Goal: Complete application form

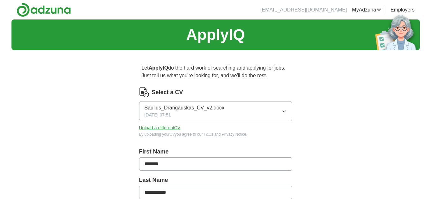
click at [284, 112] on icon "button" at bounding box center [284, 112] width 3 height 2
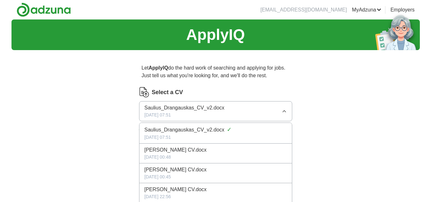
click at [284, 112] on icon "button" at bounding box center [284, 111] width 5 height 5
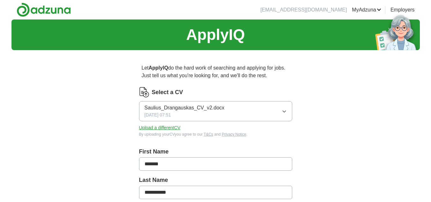
click at [166, 128] on button "Upload a different CV" at bounding box center [159, 127] width 41 height 7
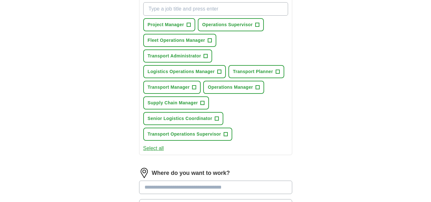
scroll to position [240, 0]
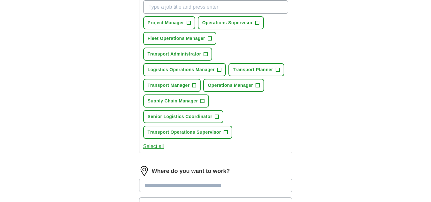
click at [156, 148] on button "Select all" at bounding box center [153, 147] width 21 height 8
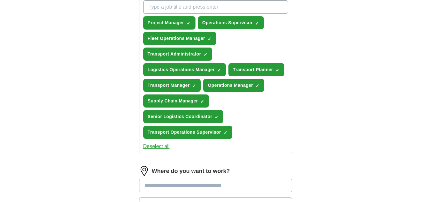
click at [187, 24] on span "✓ ×" at bounding box center [189, 23] width 4 height 4
click at [0, 0] on span "×" at bounding box center [0, 0] width 0 height 0
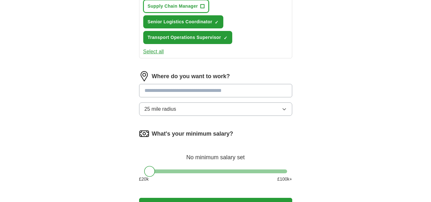
scroll to position [338, 0]
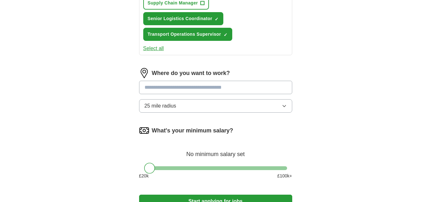
click at [219, 89] on input at bounding box center [215, 87] width 153 height 13
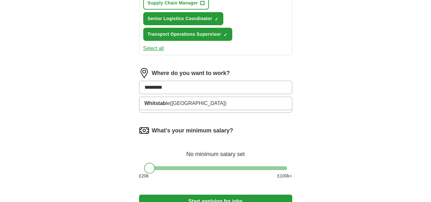
type input "**********"
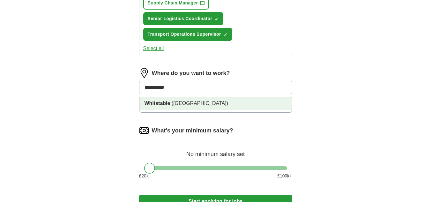
click at [186, 102] on li "Whitstable ([GEOGRAPHIC_DATA])" at bounding box center [215, 103] width 152 height 13
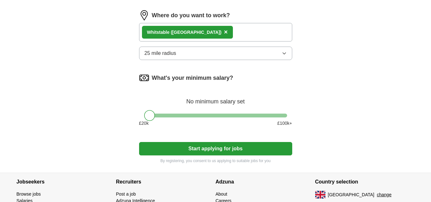
scroll to position [397, 0]
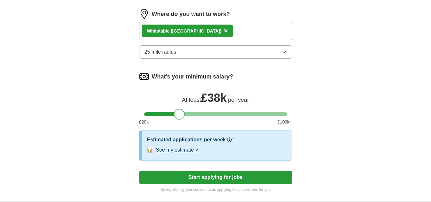
drag, startPoint x: 149, startPoint y: 114, endPoint x: 179, endPoint y: 115, distance: 30.3
click at [179, 115] on div at bounding box center [179, 114] width 11 height 11
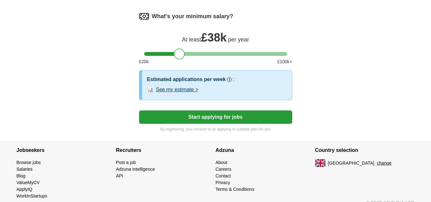
scroll to position [459, 0]
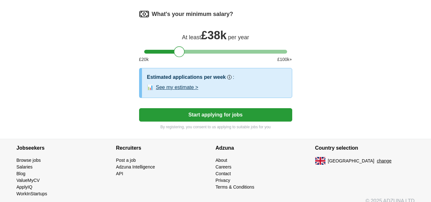
click at [187, 88] on button "See my estimate >" at bounding box center [177, 88] width 42 height 8
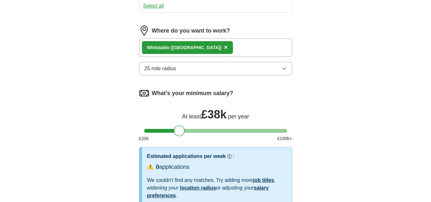
scroll to position [377, 0]
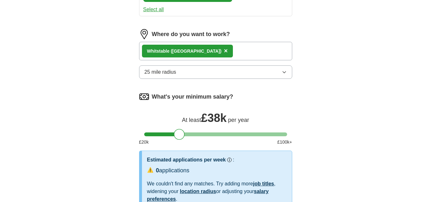
click at [283, 72] on icon "button" at bounding box center [284, 72] width 5 height 5
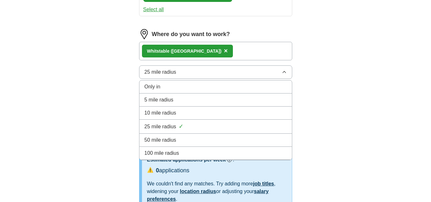
click at [189, 138] on div "50 mile radius" at bounding box center [215, 140] width 142 height 8
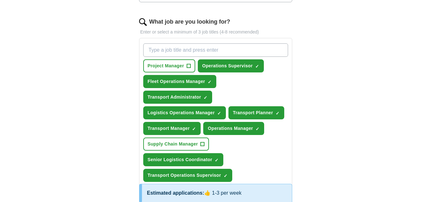
scroll to position [189, 0]
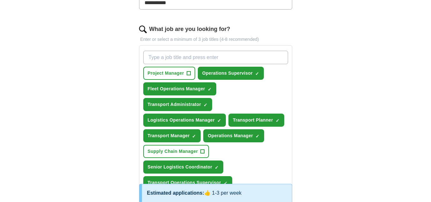
click at [218, 57] on input "What job are you looking for?" at bounding box center [215, 57] width 145 height 13
type input "Transport Manager Assistant"
click at [278, 87] on div "Transport Manager Assistant Project Manager + Operations Supervisor ✓ × Fleet O…" at bounding box center [215, 119] width 147 height 143
click at [261, 58] on input "Transport Manager Assistant" at bounding box center [215, 57] width 145 height 13
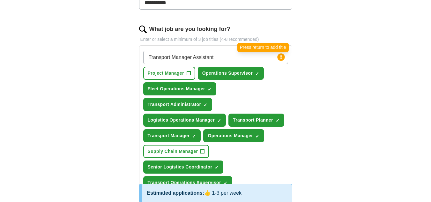
click at [279, 56] on circle at bounding box center [280, 56] width 7 height 7
drag, startPoint x: 217, startPoint y: 56, endPoint x: 137, endPoint y: 59, distance: 80.7
click at [137, 59] on div "**********" at bounding box center [216, 161] width 204 height 591
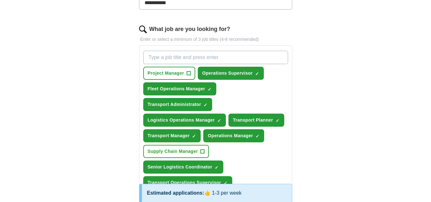
click at [320, 83] on div "**********" at bounding box center [215, 143] width 408 height 627
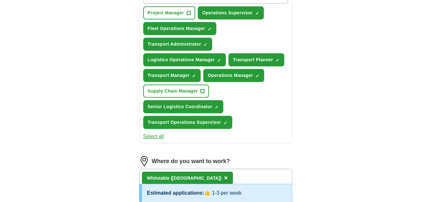
scroll to position [251, 0]
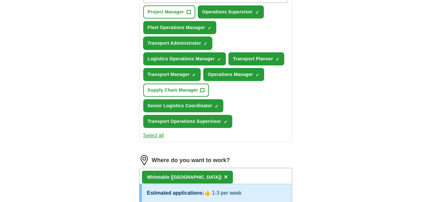
click at [0, 0] on span "×" at bounding box center [0, 0] width 0 height 0
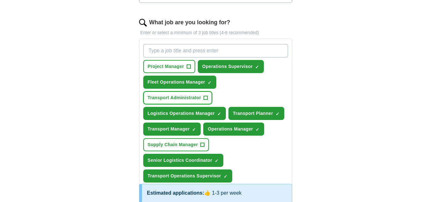
scroll to position [194, 0]
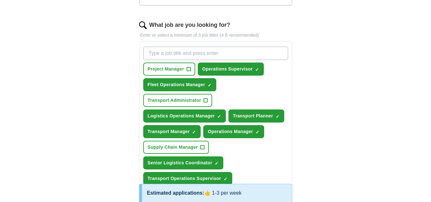
click at [187, 55] on input "What job are you looking for?" at bounding box center [215, 53] width 145 height 13
paste input "Transport Manager Assistant"
type input "Transport Manager Assistant"
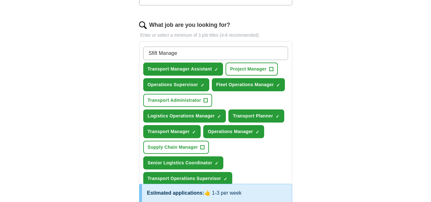
type input "Sfift Manager"
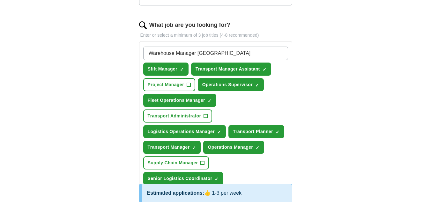
type input "Warehouse Manager Assistant"
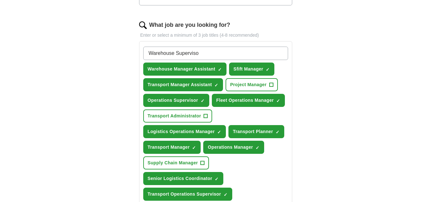
type input "Warehouse Supervisor"
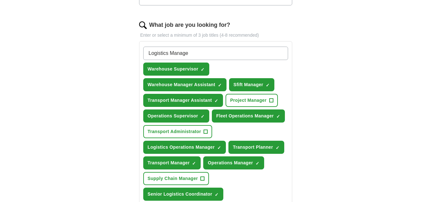
type input "Logistics Manager"
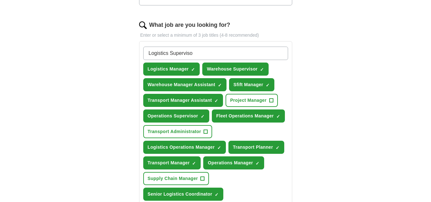
type input "Logistics Supervisor"
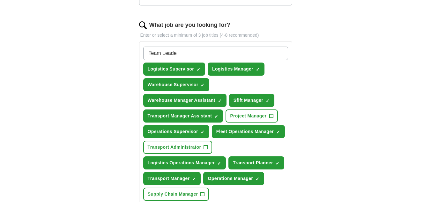
type input "Team Leader"
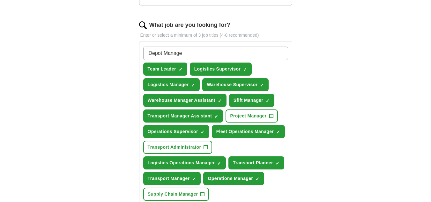
type input "Depot Manager"
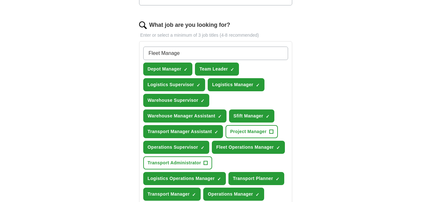
type input "Fleet Manager"
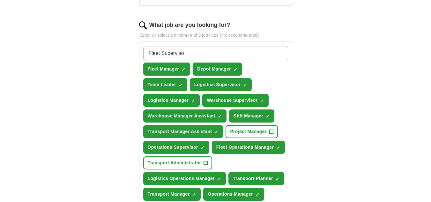
type input "Fleet Supervisor"
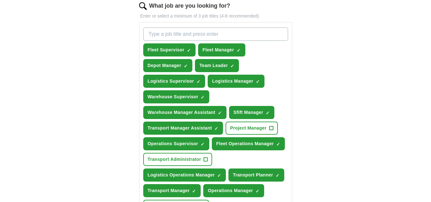
scroll to position [201, 0]
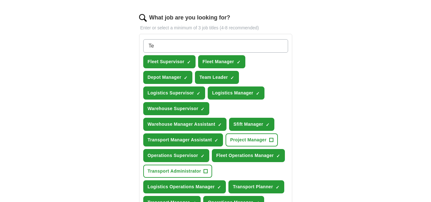
type input "T"
type input "S"
type input "Route Planner"
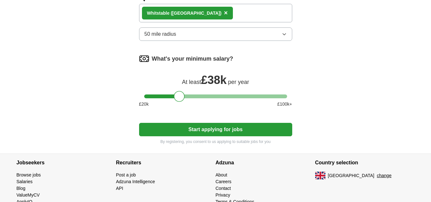
scroll to position [500, 0]
click at [211, 130] on button "Start applying for jobs" at bounding box center [215, 129] width 153 height 13
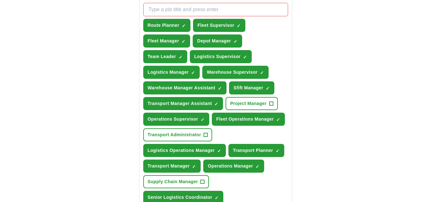
scroll to position [239, 0]
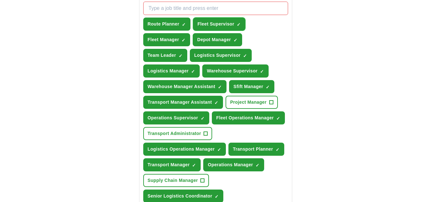
click at [0, 0] on span "×" at bounding box center [0, 0] width 0 height 0
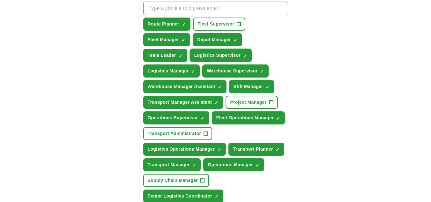
click at [0, 0] on span "×" at bounding box center [0, 0] width 0 height 0
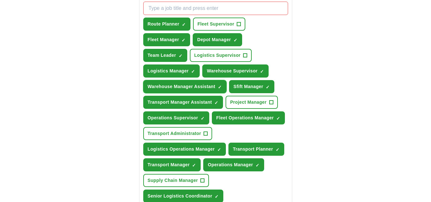
click at [0, 0] on span "×" at bounding box center [0, 0] width 0 height 0
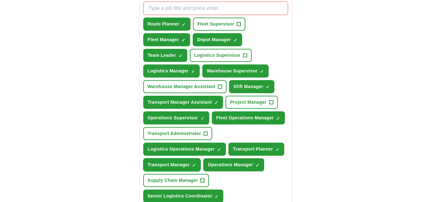
click at [0, 0] on span "×" at bounding box center [0, 0] width 0 height 0
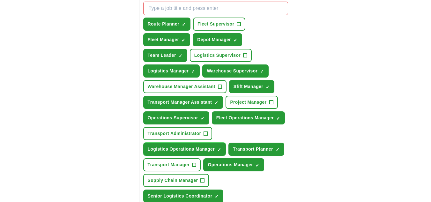
click at [0, 0] on span "×" at bounding box center [0, 0] width 0 height 0
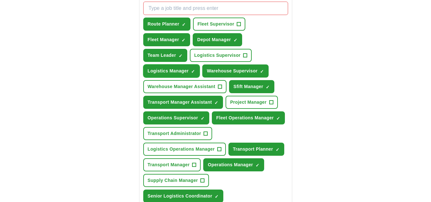
click at [0, 0] on span "×" at bounding box center [0, 0] width 0 height 0
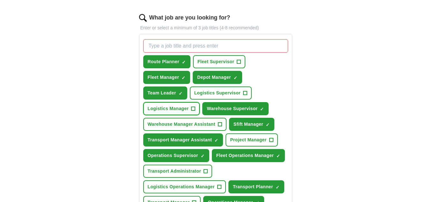
scroll to position [177, 0]
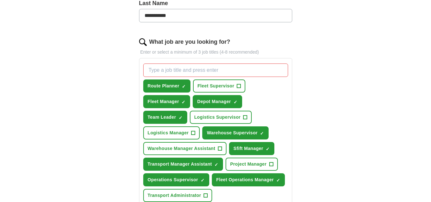
click at [247, 71] on input "What job are you looking for?" at bounding box center [215, 69] width 145 height 13
type input "Logistics Supervisor"
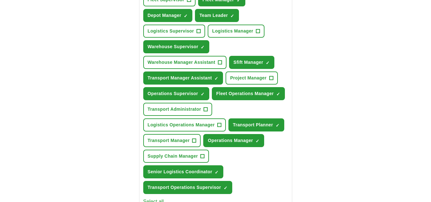
scroll to position [282, 0]
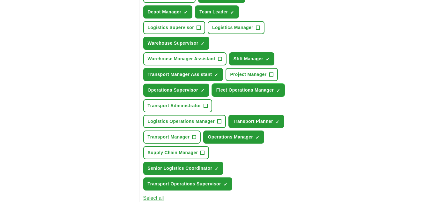
click at [0, 0] on span "×" at bounding box center [0, 0] width 0 height 0
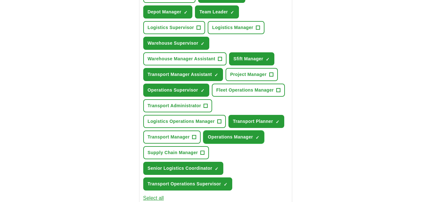
click at [0, 0] on span "×" at bounding box center [0, 0] width 0 height 0
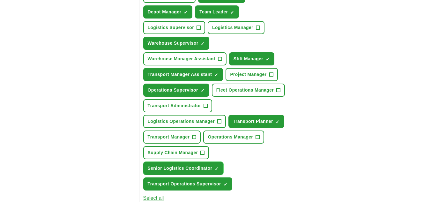
click at [0, 0] on span "×" at bounding box center [0, 0] width 0 height 0
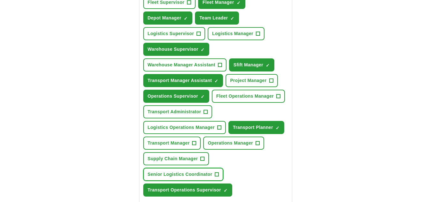
scroll to position [273, 0]
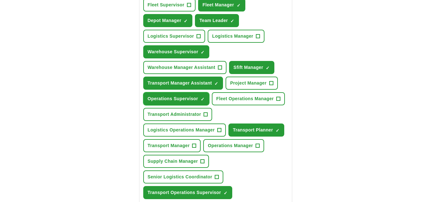
click at [0, 0] on span "×" at bounding box center [0, 0] width 0 height 0
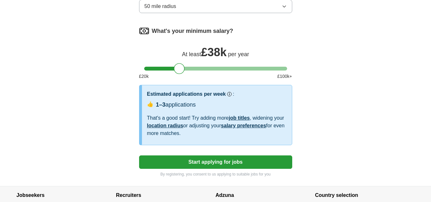
scroll to position [537, 0]
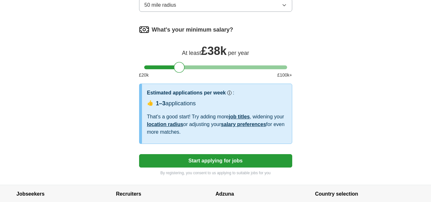
click at [221, 160] on button "Start applying for jobs" at bounding box center [215, 160] width 153 height 13
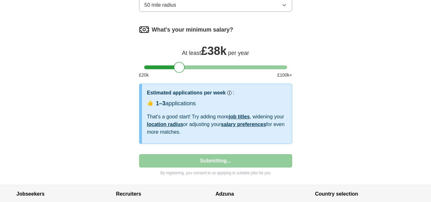
select select "**"
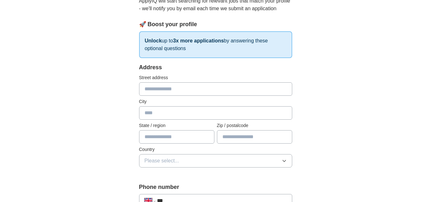
scroll to position [84, 0]
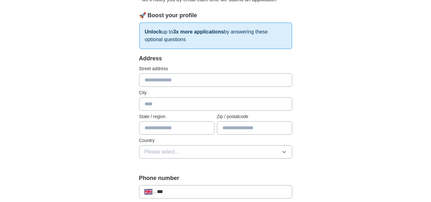
click at [199, 78] on input "text" at bounding box center [215, 79] width 153 height 13
type input "**********"
type input "****"
type input "*******"
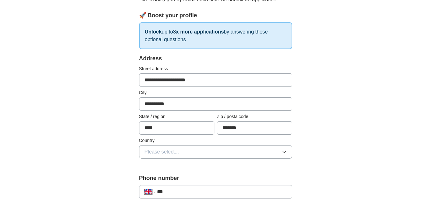
click at [209, 151] on button "Please select..." at bounding box center [215, 151] width 153 height 13
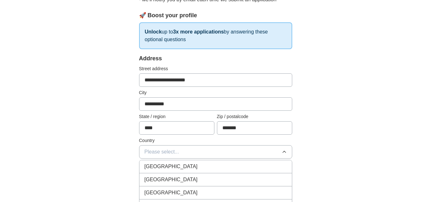
click at [208, 163] on div "[GEOGRAPHIC_DATA]" at bounding box center [215, 167] width 142 height 8
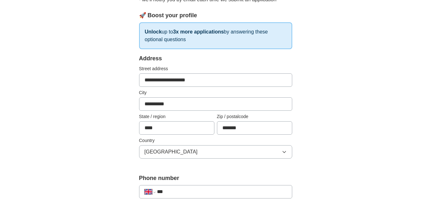
click at [196, 190] on input "***" at bounding box center [221, 192] width 129 height 8
type input "**********"
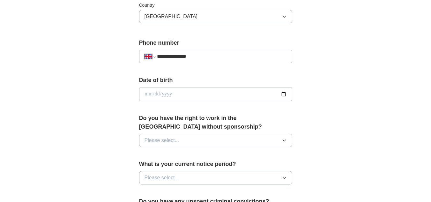
scroll to position [228, 0]
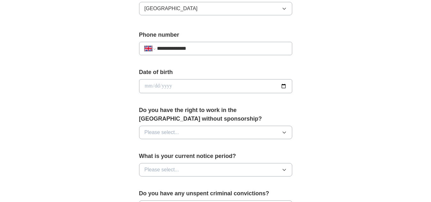
click at [243, 84] on input "date" at bounding box center [215, 86] width 153 height 14
type input "**********"
click at [206, 132] on button "Please select..." at bounding box center [215, 132] width 153 height 13
click at [202, 145] on div "Yes" at bounding box center [215, 147] width 142 height 8
click at [203, 169] on button "Please select..." at bounding box center [215, 169] width 153 height 13
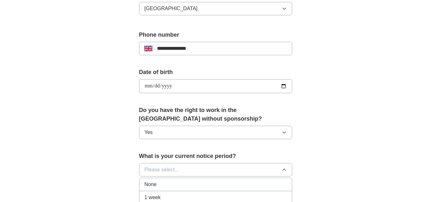
click at [192, 182] on div "None" at bounding box center [215, 184] width 142 height 8
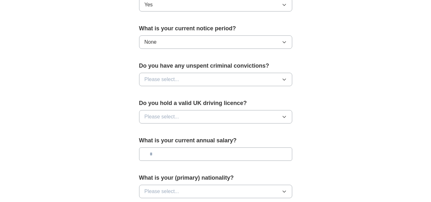
scroll to position [360, 0]
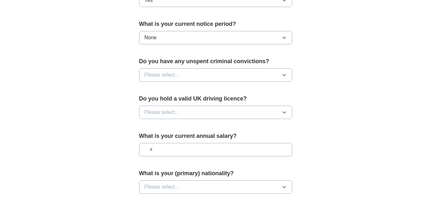
click at [238, 76] on button "Please select..." at bounding box center [215, 74] width 153 height 13
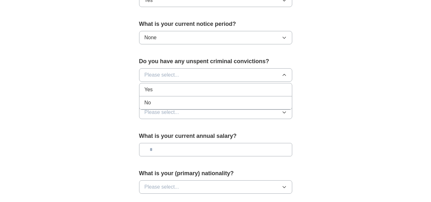
click at [232, 102] on div "No" at bounding box center [215, 103] width 142 height 8
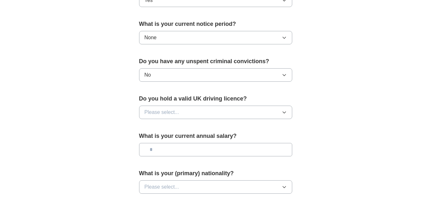
click at [224, 111] on button "Please select..." at bounding box center [215, 112] width 153 height 13
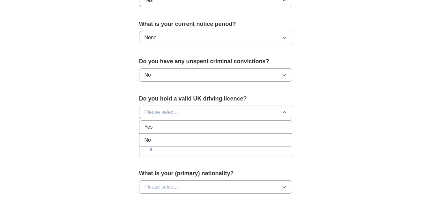
click at [222, 124] on div "Yes" at bounding box center [215, 127] width 142 height 8
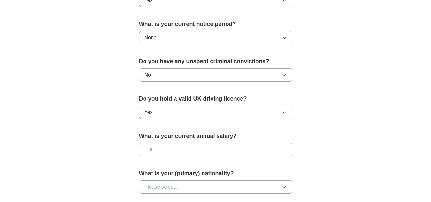
click at [211, 147] on input "text" at bounding box center [215, 149] width 153 height 13
type input "*******"
click at [246, 190] on button "Please select..." at bounding box center [215, 186] width 153 height 13
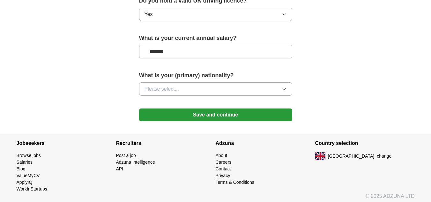
scroll to position [461, 0]
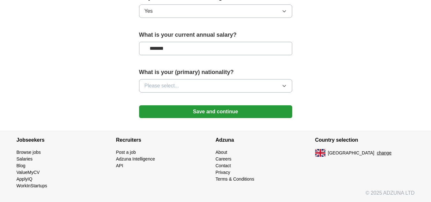
click at [261, 87] on button "Please select..." at bounding box center [215, 85] width 153 height 13
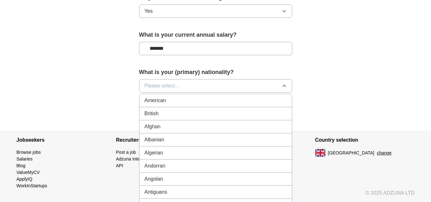
click at [251, 86] on button "Please select..." at bounding box center [215, 85] width 153 height 13
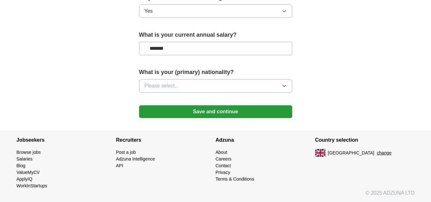
click at [251, 86] on button "Please select..." at bounding box center [215, 85] width 153 height 13
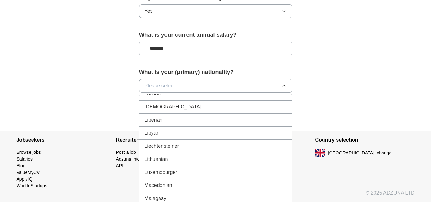
scroll to position [1282, 0]
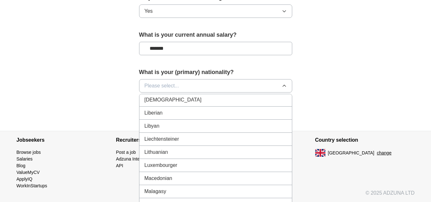
click at [216, 152] on div "Lithuanian" at bounding box center [215, 152] width 142 height 8
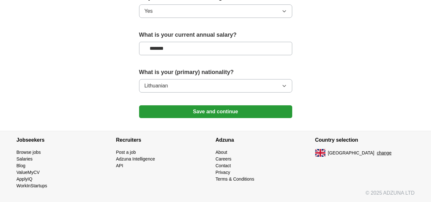
click at [211, 110] on button "Save and continue" at bounding box center [215, 111] width 153 height 13
